Goal: Task Accomplishment & Management: Complete application form

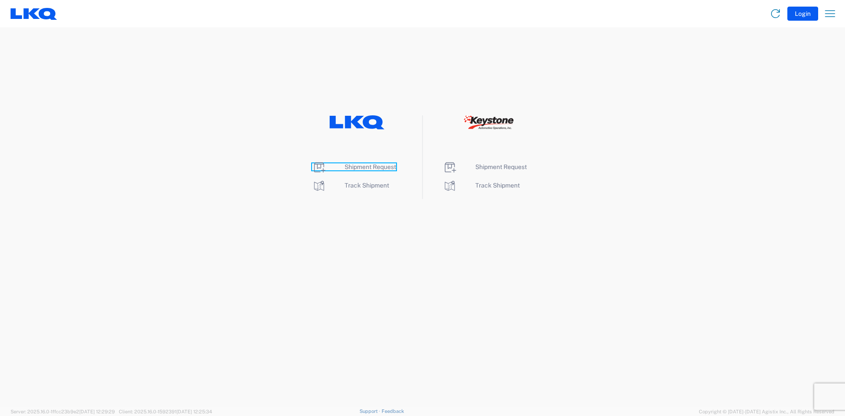
click at [363, 169] on span "Shipment Request" at bounding box center [371, 166] width 52 height 7
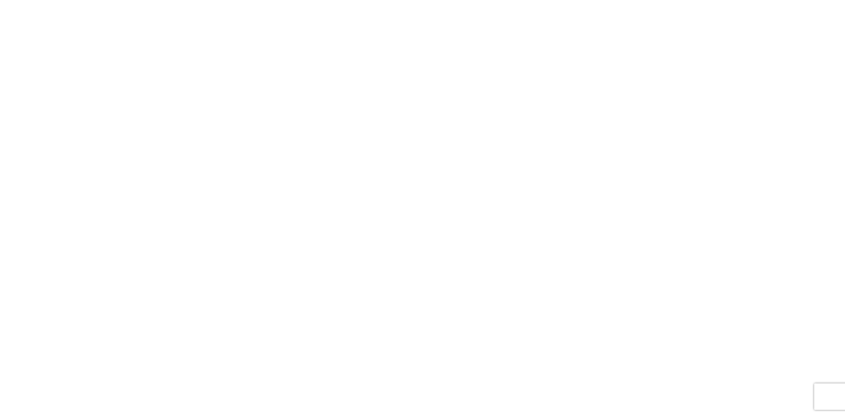
select select "FULL"
select select "LBS"
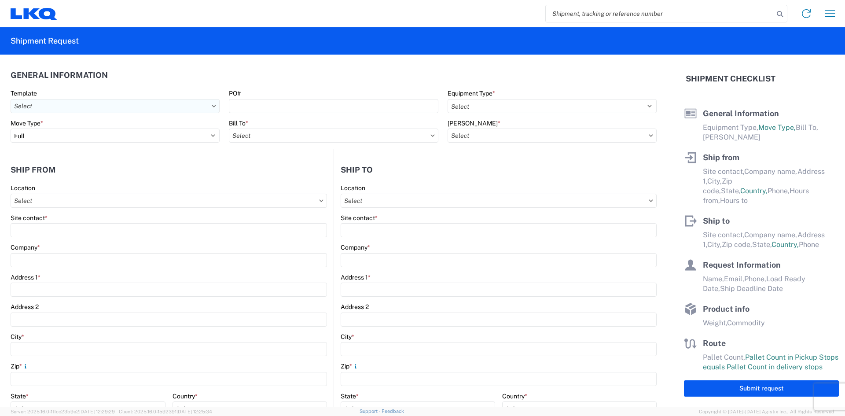
click at [81, 112] on input "Template" at bounding box center [115, 106] width 209 height 14
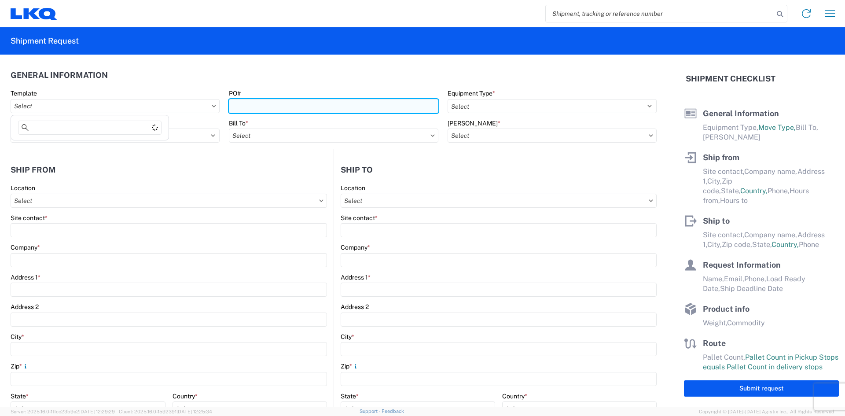
click at [239, 108] on input "PO#" at bounding box center [333, 106] width 209 height 14
type input "158281425"
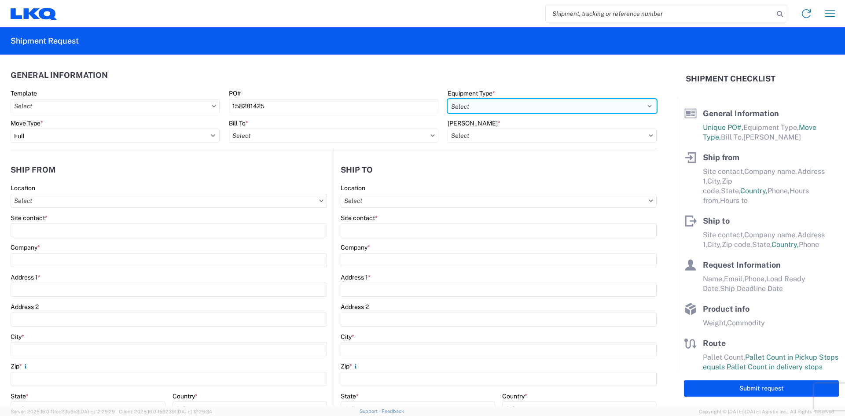
click at [478, 106] on select "Select 53’ Dry Van Flatbed Dropdeck (van) Lowboy (flatbed) Rail" at bounding box center [552, 106] width 209 height 14
select select "STDV"
click at [448, 99] on select "Select 53’ Dry Van Flatbed Dropdeck (van) Lowboy (flatbed) Rail" at bounding box center [552, 106] width 209 height 14
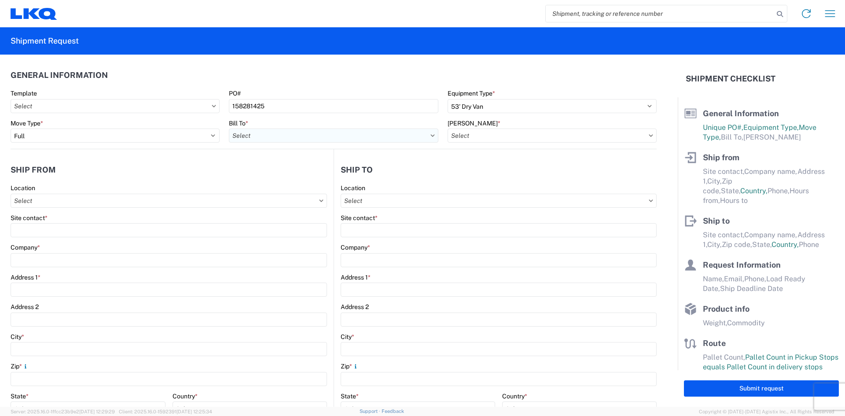
click at [253, 135] on input "Bill To *" at bounding box center [333, 136] width 209 height 14
type input "1760"
click at [268, 177] on div "1760 - LKQ Best Core" at bounding box center [306, 175] width 154 height 14
type input "1760 - LKQ Best Core"
click at [466, 133] on input "[PERSON_NAME] *" at bounding box center [552, 136] width 209 height 14
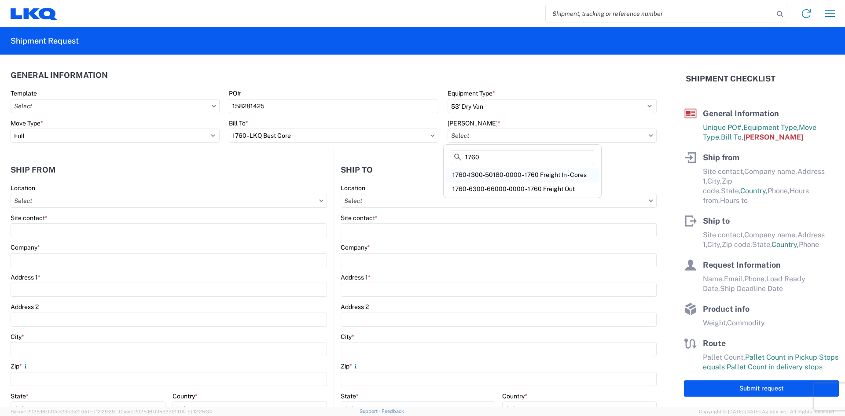
type input "1760"
click at [505, 175] on div "1760-1300-50180-0000 - 1760 Freight In - Cores" at bounding box center [522, 175] width 154 height 14
type input "1760-1300-50180-0000 - 1760 Freight In - Cores"
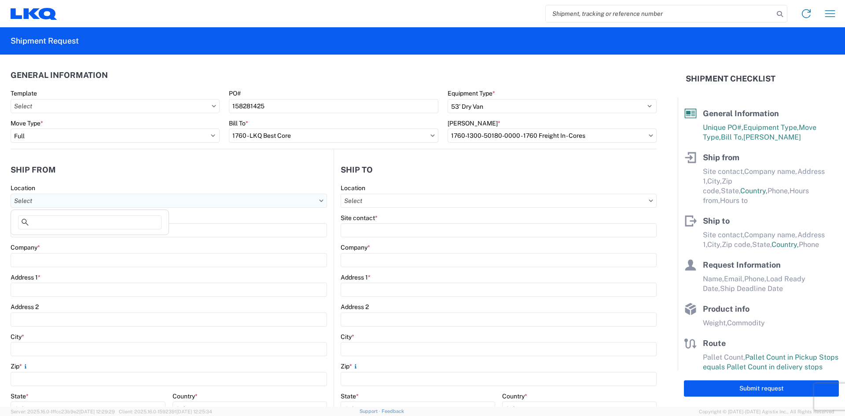
click at [55, 202] on input "Location" at bounding box center [169, 201] width 317 height 14
type input "1582"
click at [53, 241] on div "1582 - LKQ A-Reliable - U-Pull It South" at bounding box center [90, 240] width 154 height 14
type input "1582 - LKQ A-Reliable - U-Pull It South"
type input "LKQ Corporation"
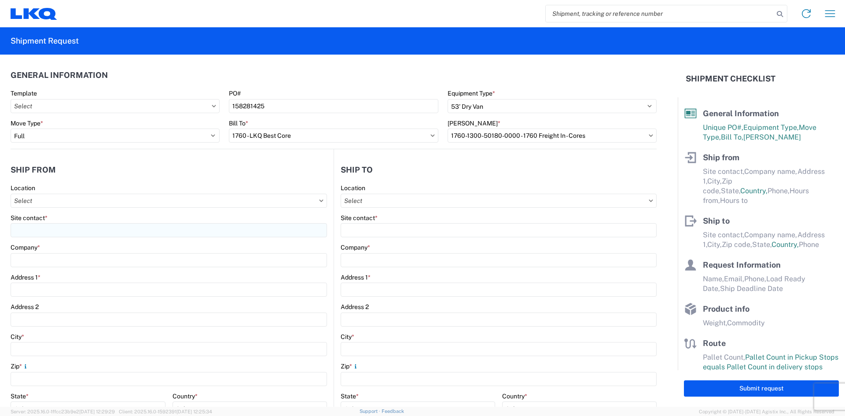
type input "[STREET_ADDRESS]"
type input "[GEOGRAPHIC_DATA]"
type input "60406"
select select "IL"
select select "US"
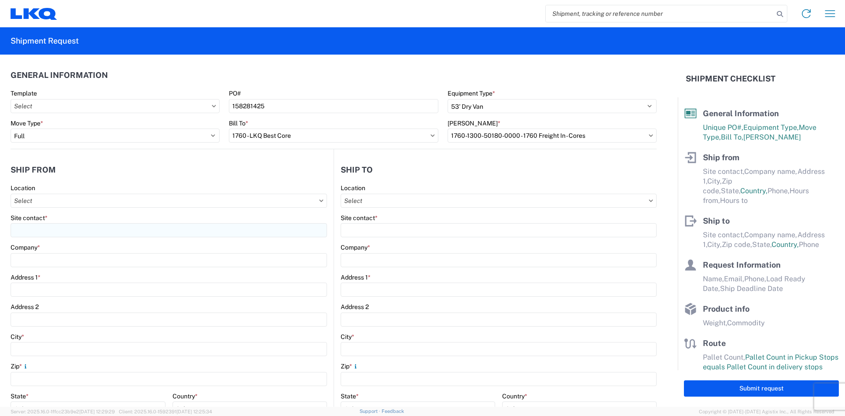
type input "06:00"
type input "16:00"
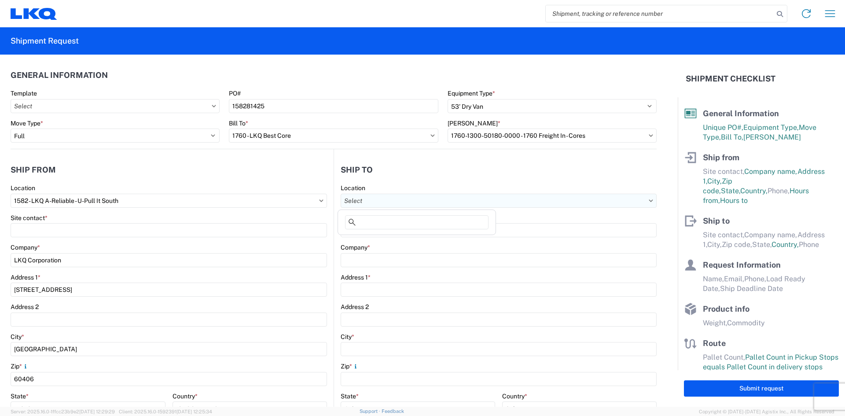
click at [372, 202] on input "Location" at bounding box center [499, 201] width 316 height 14
type input "1760"
click at [387, 238] on div "1760 - LKQ Best Core" at bounding box center [417, 240] width 154 height 14
type input "1760 - LKQ Best Core"
type input "LKQ Corporation"
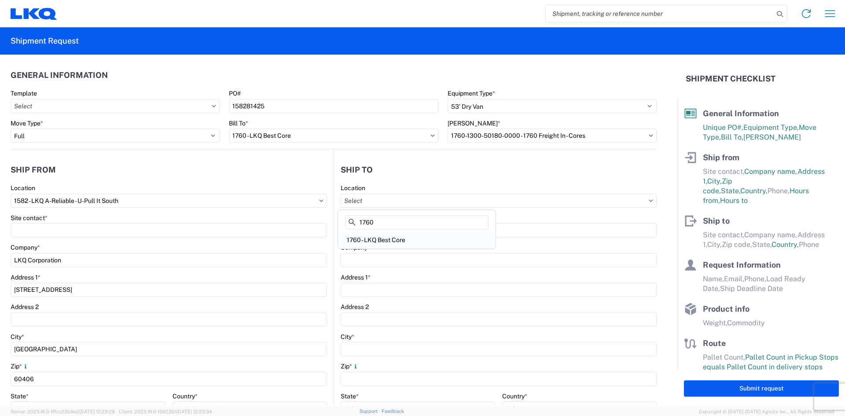
type input "[STREET_ADDRESS]"
type input "[GEOGRAPHIC_DATA]"
type input "77038"
select select "US"
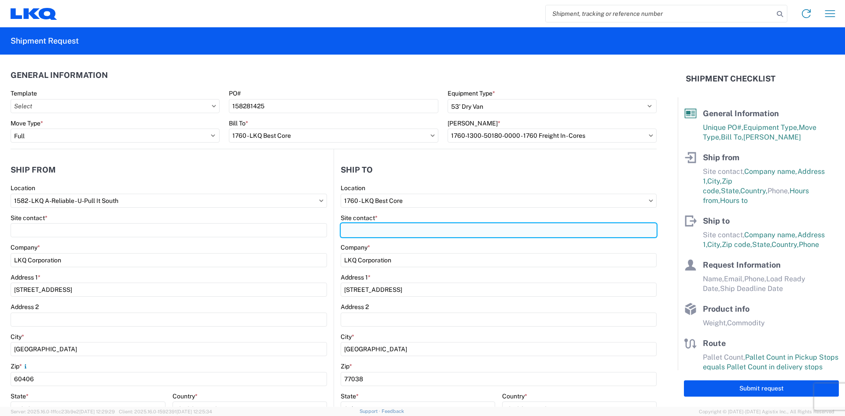
click at [327, 231] on input "Site contact *" at bounding box center [169, 230] width 317 height 14
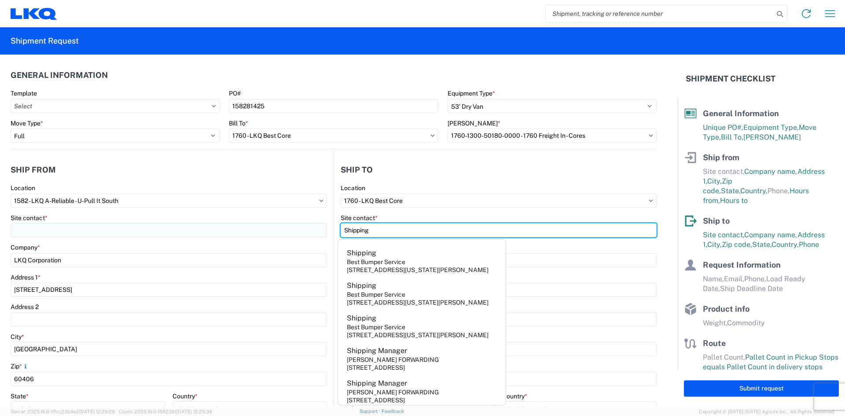
type input "Shipping"
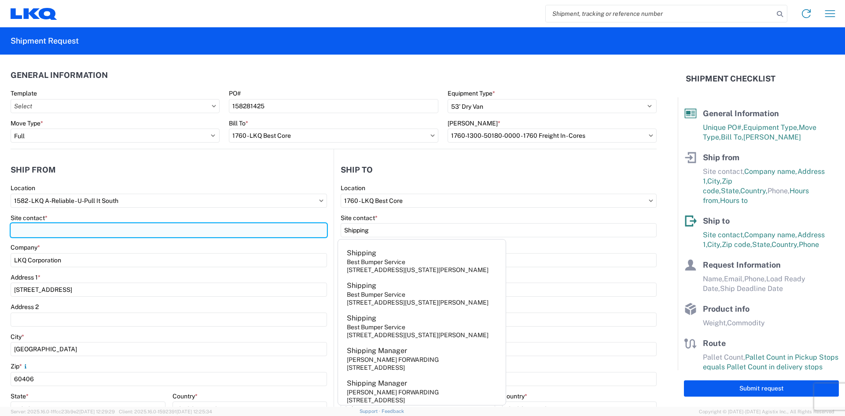
click at [19, 229] on input "Site contact *" at bounding box center [169, 230] width 317 height 14
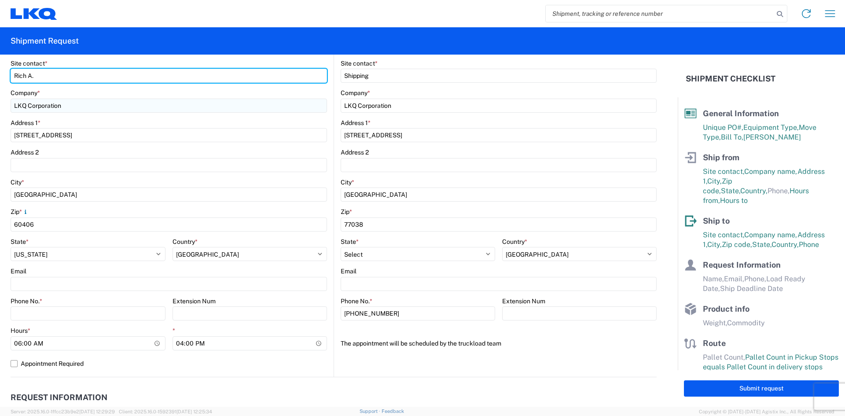
scroll to position [176, 0]
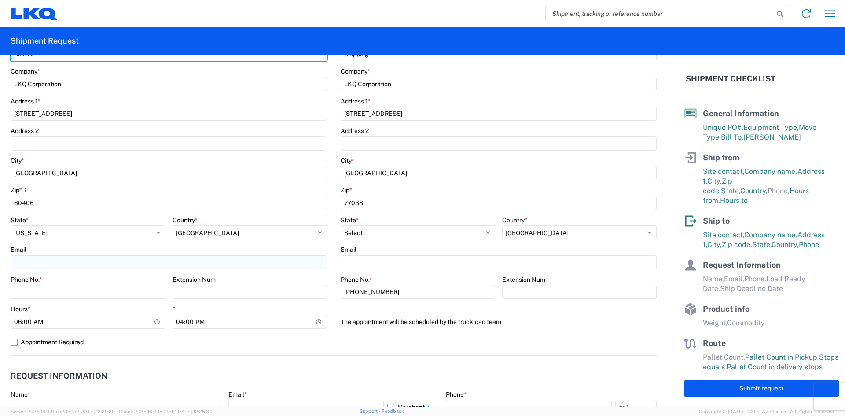
type input "Rich A."
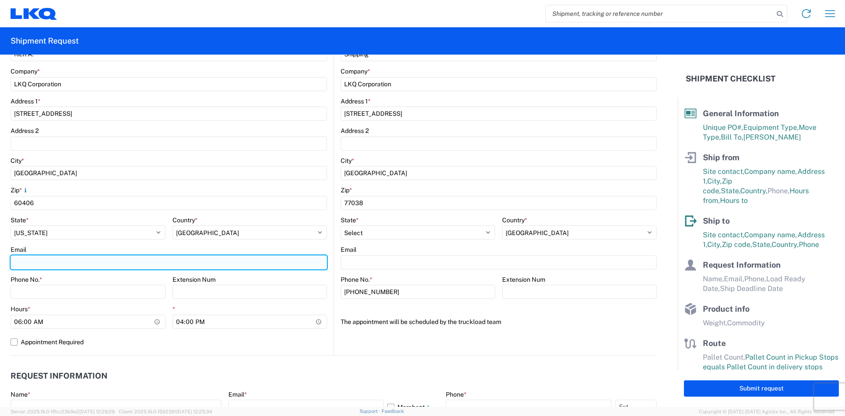
click at [40, 266] on input "Email" at bounding box center [169, 262] width 317 height 14
type input "[EMAIL_ADDRESS][DOMAIN_NAME]"
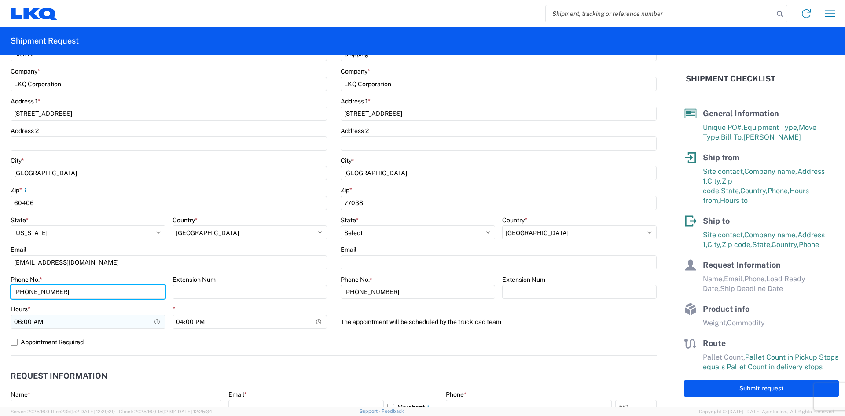
type input "[PHONE_NUMBER]"
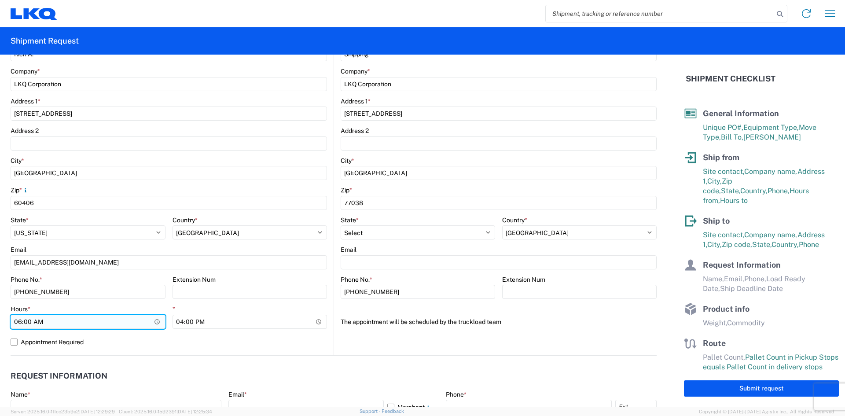
click at [19, 322] on input "06:00" at bounding box center [88, 322] width 155 height 14
type input "09:00"
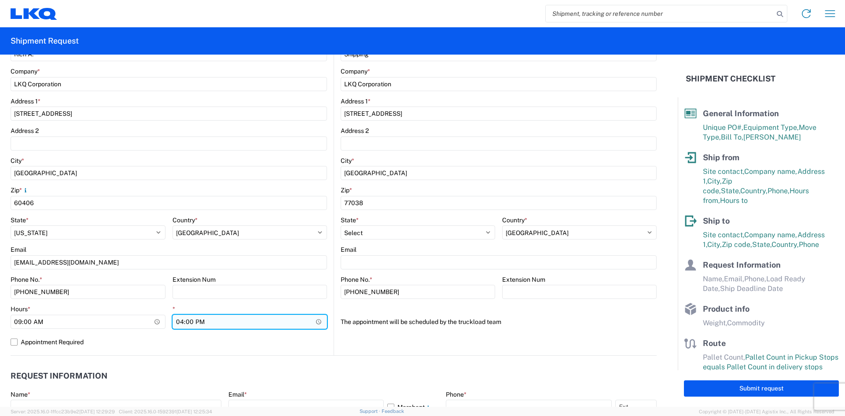
click at [179, 320] on input "16:00" at bounding box center [250, 322] width 155 height 14
type input "14:00"
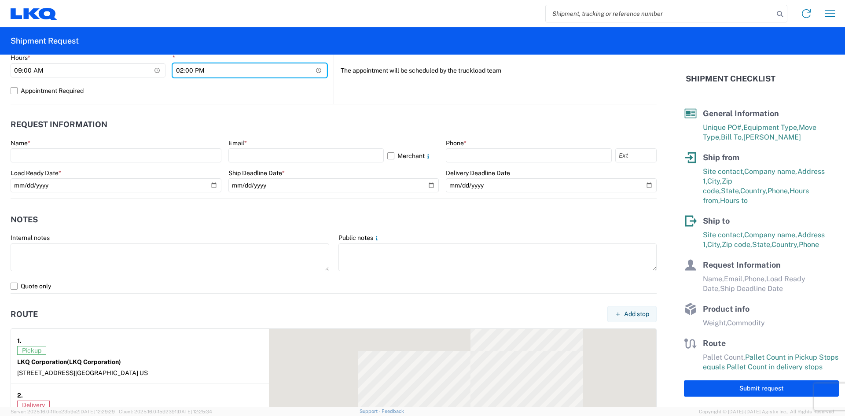
scroll to position [440, 0]
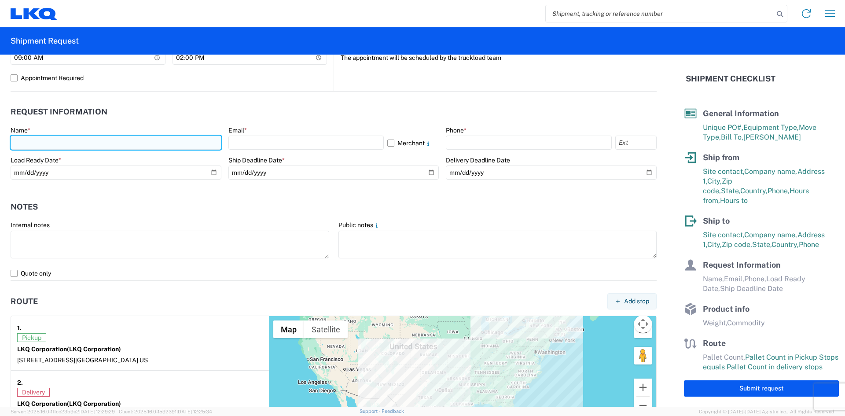
click at [24, 144] on input "text" at bounding box center [116, 143] width 211 height 14
type input "[PERSON_NAME]"
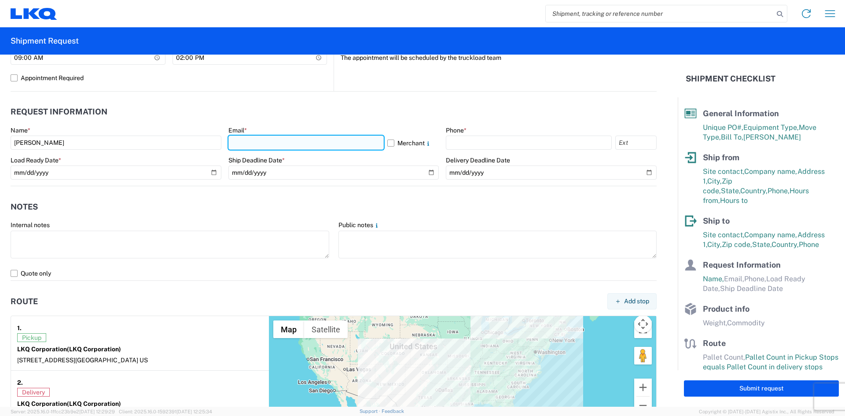
click at [261, 145] on input "text" at bounding box center [305, 143] width 155 height 14
type input "[EMAIL_ADDRESS][DOMAIN_NAME]"
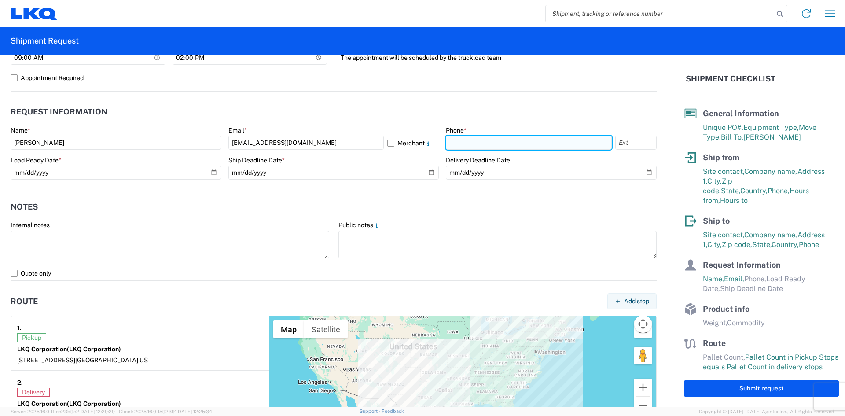
click at [455, 142] on input "text" at bounding box center [529, 143] width 166 height 14
type input "7083785878"
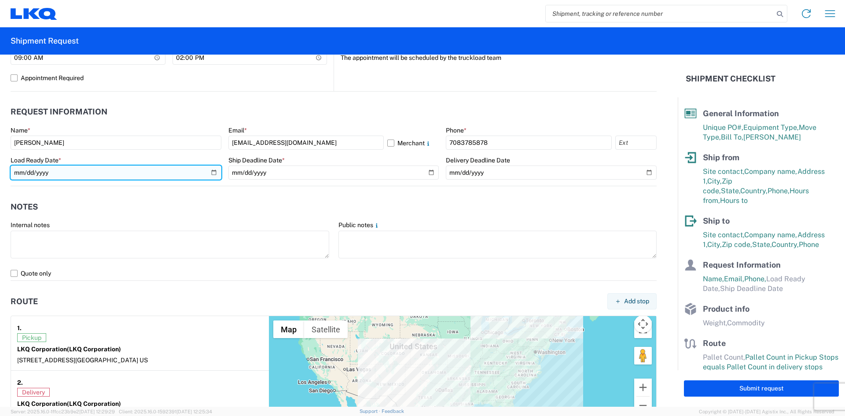
click at [55, 166] on input "date" at bounding box center [116, 173] width 211 height 14
click at [47, 171] on input "date" at bounding box center [116, 173] width 211 height 14
click at [212, 173] on input "date" at bounding box center [116, 173] width 211 height 14
type input "[DATE]"
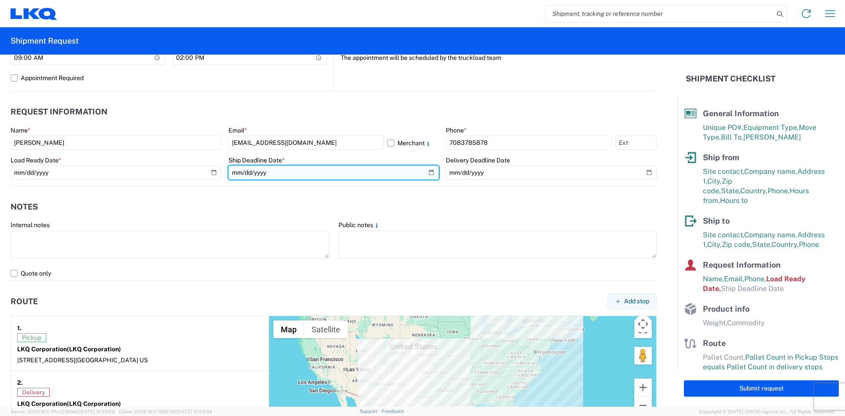
click at [426, 173] on input "date" at bounding box center [333, 173] width 211 height 14
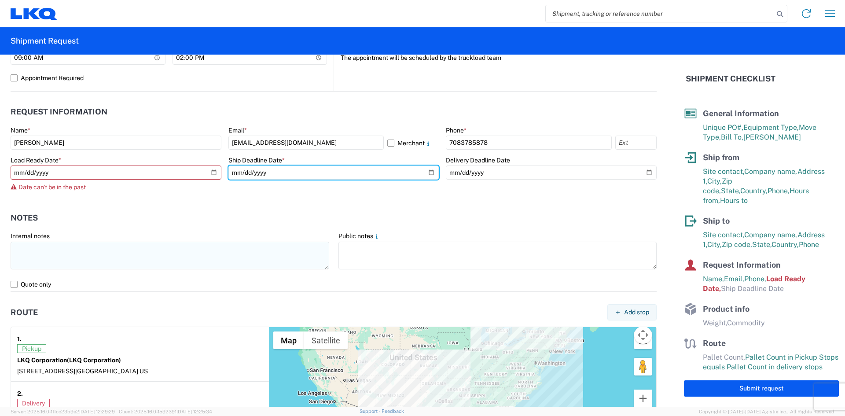
type input "[DATE]"
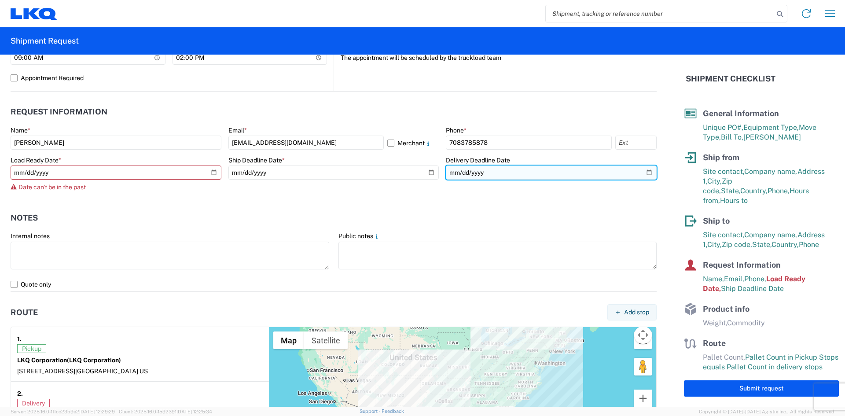
click at [641, 170] on input "date" at bounding box center [551, 173] width 211 height 14
type input "[DATE]"
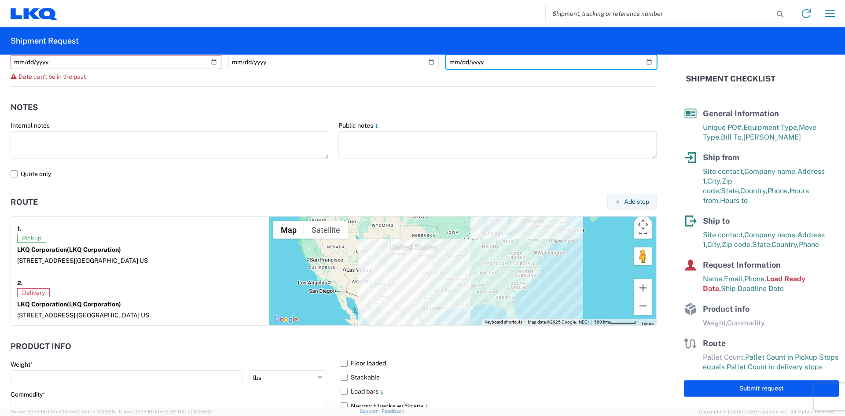
scroll to position [572, 0]
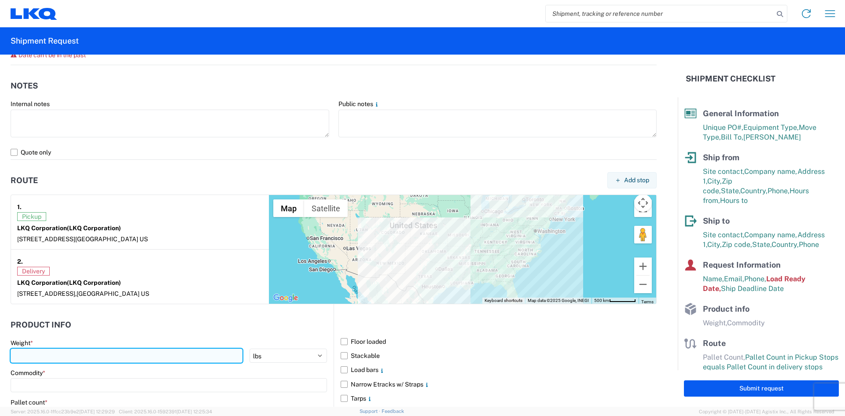
click at [113, 353] on input "number" at bounding box center [127, 356] width 232 height 14
type input "40000"
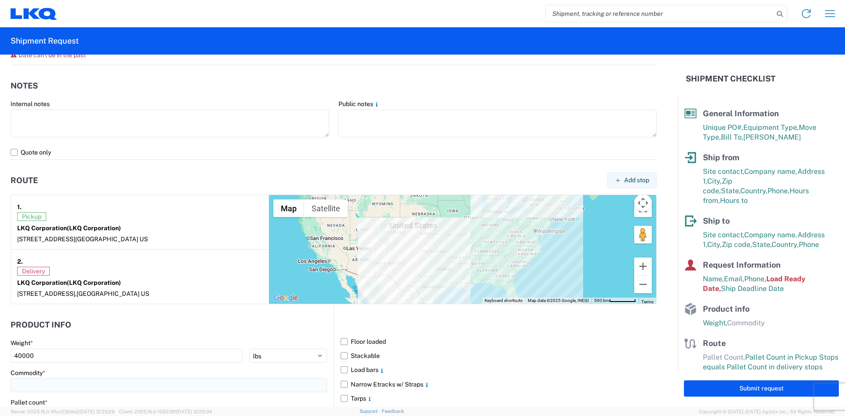
click at [117, 381] on input at bounding box center [169, 385] width 317 height 14
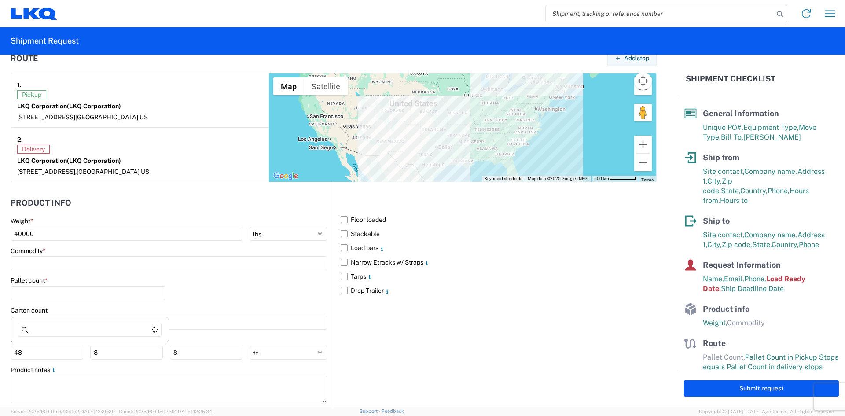
scroll to position [715, 0]
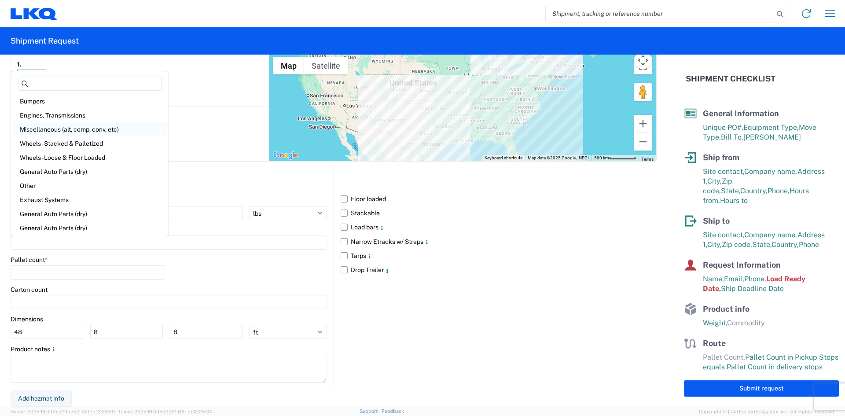
click at [70, 128] on div "Miscellaneous (alt, comp, conv, etc)" at bounding box center [90, 129] width 154 height 14
type input "Miscellaneous (alt, comp, conv, etc)"
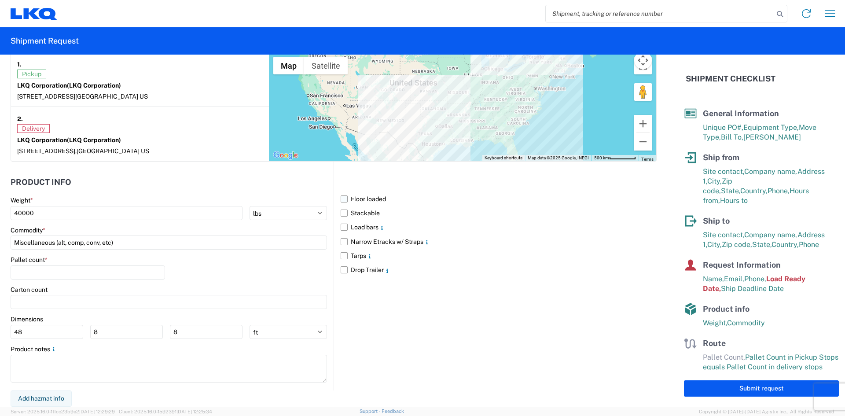
click at [342, 200] on label "Floor loaded" at bounding box center [499, 199] width 316 height 14
click at [0, 0] on input "Floor loaded" at bounding box center [0, 0] width 0 height 0
click at [341, 213] on label "Stackable" at bounding box center [499, 213] width 316 height 14
click at [0, 0] on input "Stackable" at bounding box center [0, 0] width 0 height 0
click at [341, 228] on label "Load bars" at bounding box center [499, 227] width 316 height 14
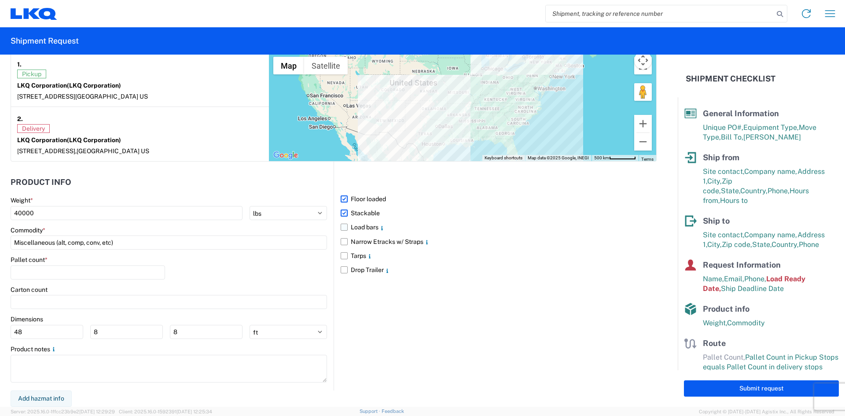
click at [0, 0] on input "Load bars" at bounding box center [0, 0] width 0 height 0
click at [61, 276] on input "number" at bounding box center [88, 272] width 155 height 14
type input "32"
click at [71, 314] on main "Weight * 40000 kgs lbs Commodity * Miscellaneous (alt, comp, conv, etc) Pallet …" at bounding box center [172, 293] width 323 height 194
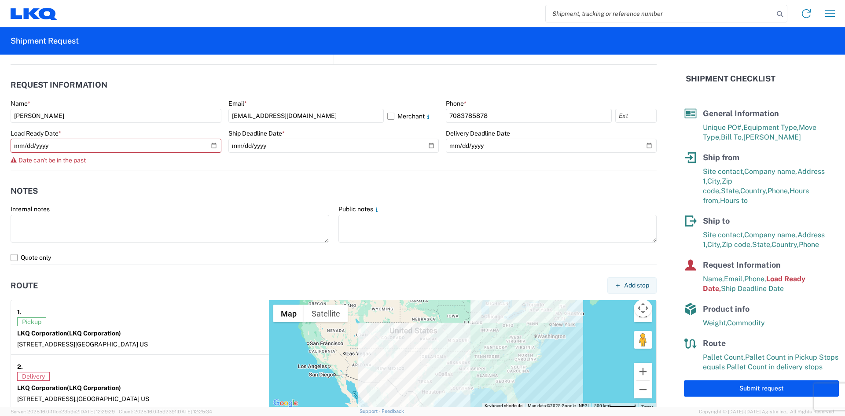
scroll to position [451, 0]
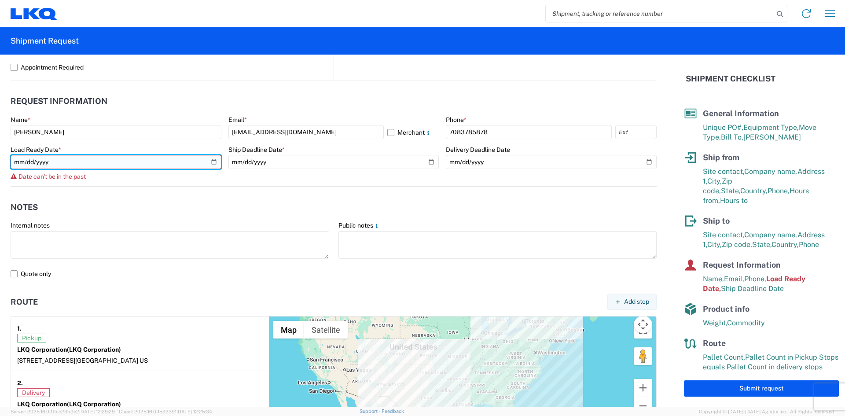
click at [216, 160] on input "[DATE]" at bounding box center [116, 162] width 211 height 14
click at [211, 161] on input "[DATE]" at bounding box center [116, 162] width 211 height 14
click at [214, 164] on input "[DATE]" at bounding box center [116, 162] width 211 height 14
type input "[DATE]"
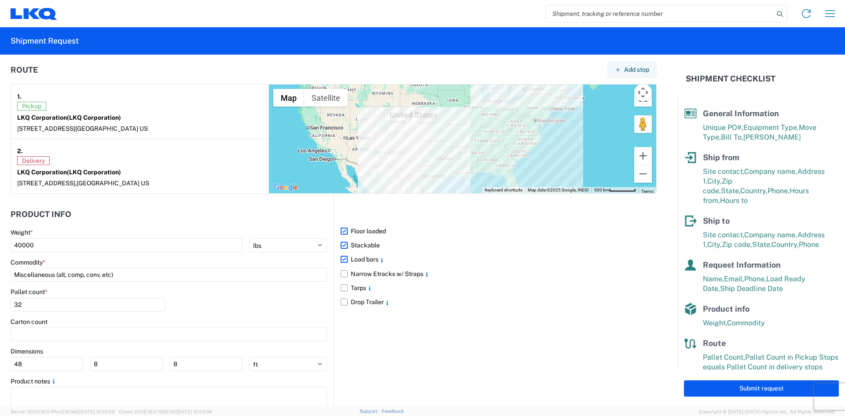
scroll to position [704, 0]
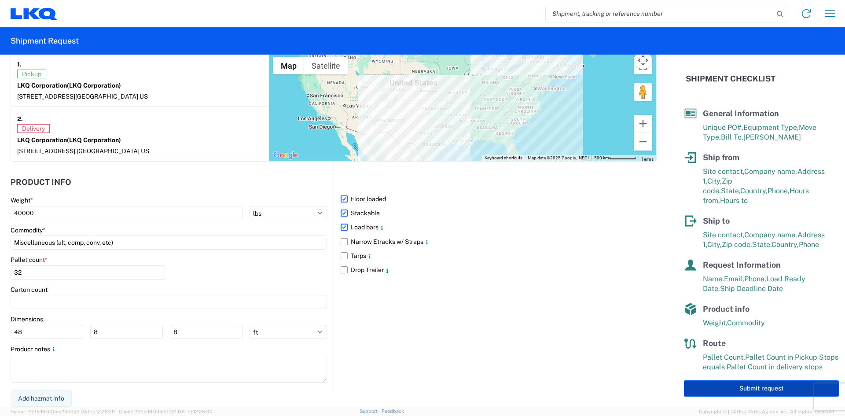
click at [751, 386] on button "Submit request" at bounding box center [761, 388] width 155 height 16
select select "IL"
select select "US"
select select "[GEOGRAPHIC_DATA]"
select select "US"
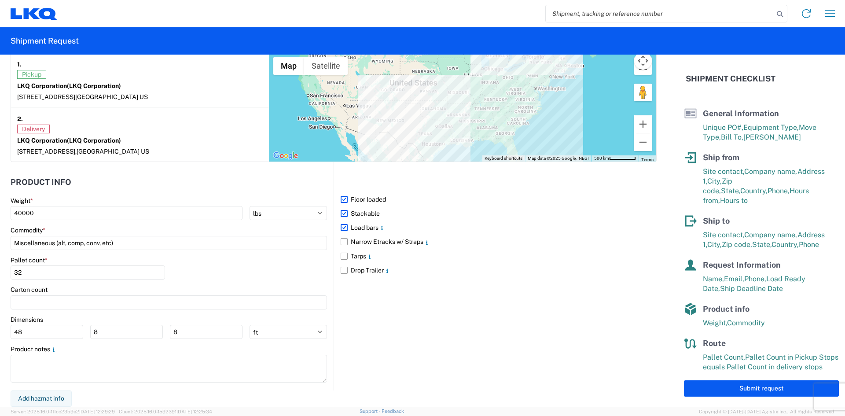
scroll to position [703, 0]
